Goal: Transaction & Acquisition: Purchase product/service

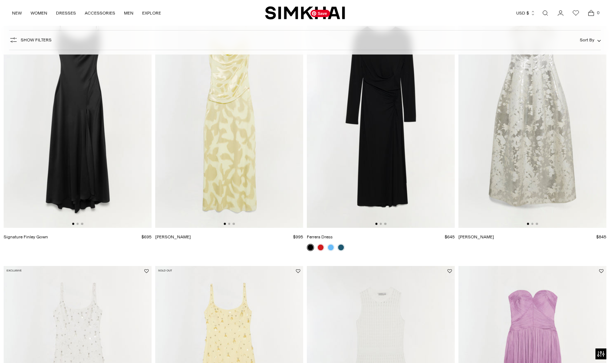
scroll to position [617, 0]
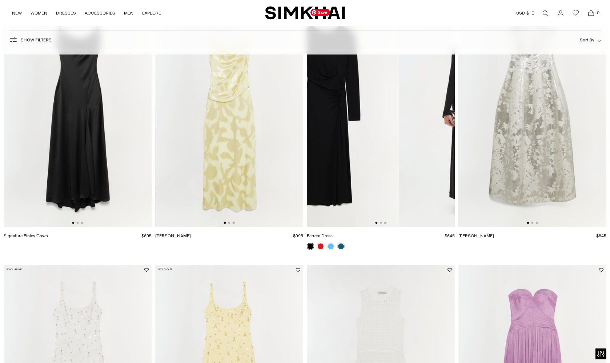
drag, startPoint x: 422, startPoint y: 153, endPoint x: 330, endPoint y: 168, distance: 93.4
click at [330, 168] on img at bounding box center [325, 116] width 148 height 222
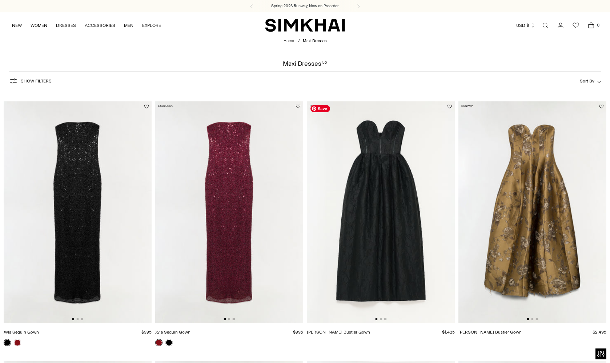
scroll to position [0, 0]
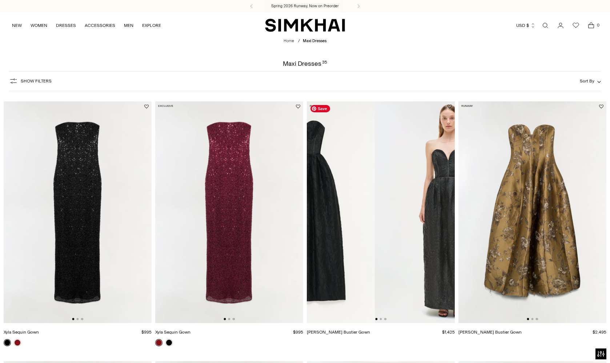
drag, startPoint x: 403, startPoint y: 216, endPoint x: 258, endPoint y: 228, distance: 145.6
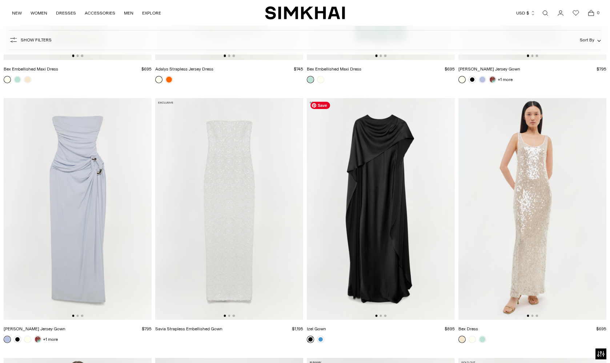
scroll to position [1560, 0]
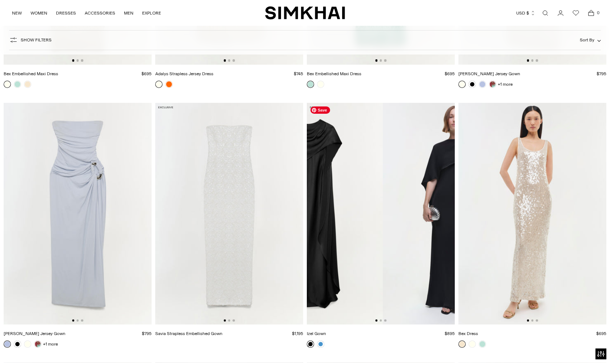
drag, startPoint x: 408, startPoint y: 175, endPoint x: 311, endPoint y: 177, distance: 97.2
click at [314, 177] on img at bounding box center [309, 214] width 148 height 222
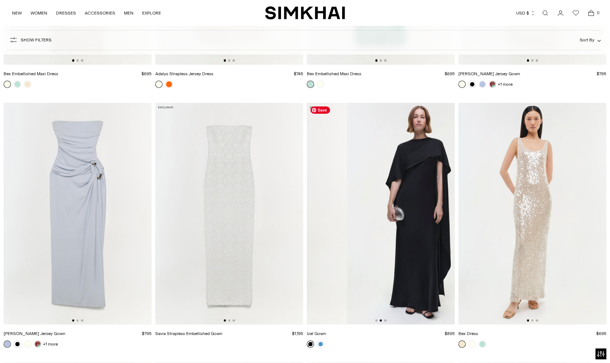
scroll to position [0, 148]
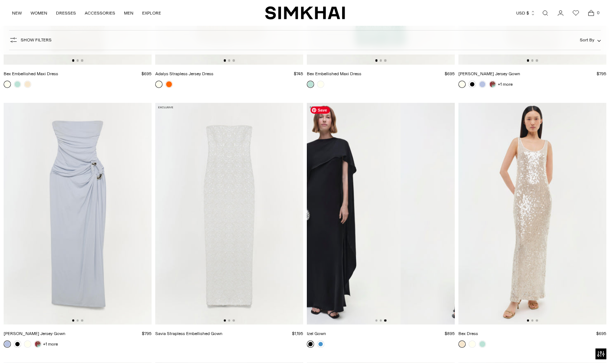
drag, startPoint x: 395, startPoint y: 186, endPoint x: 314, endPoint y: 190, distance: 81.2
click at [315, 190] on img at bounding box center [327, 214] width 148 height 222
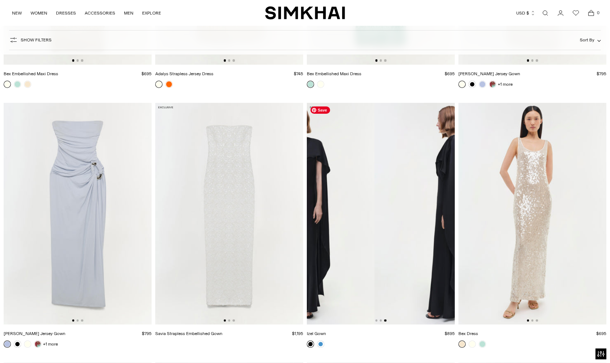
scroll to position [0, 296]
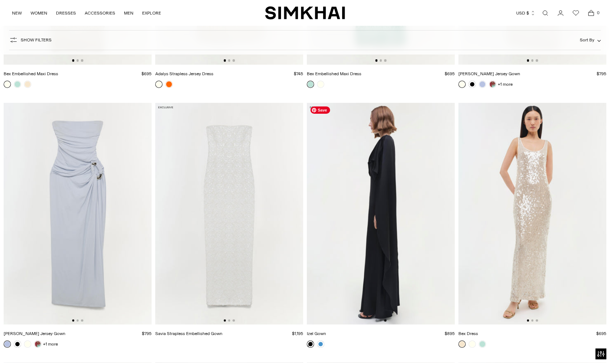
drag, startPoint x: 395, startPoint y: 180, endPoint x: 312, endPoint y: 186, distance: 83.5
click at [314, 184] on img at bounding box center [381, 214] width 148 height 222
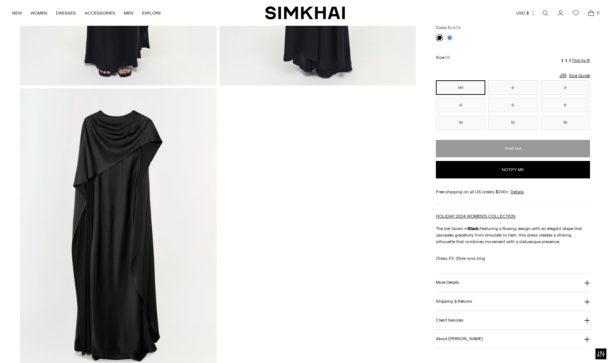
scroll to position [561, 0]
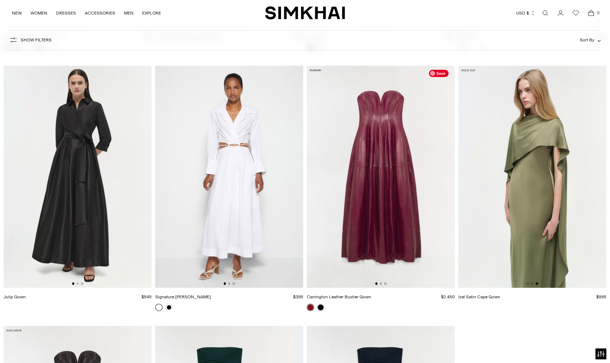
scroll to position [0, 296]
click at [529, 175] on img at bounding box center [533, 177] width 148 height 222
